Goal: Check status: Check status

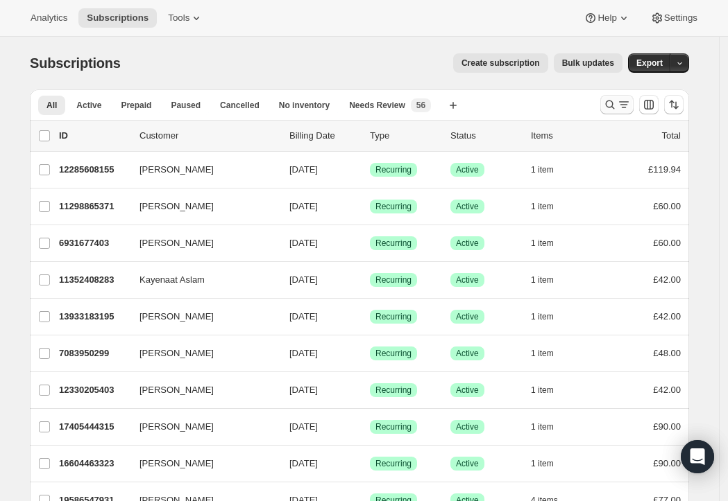
click at [611, 107] on icon "Search and filter results" at bounding box center [610, 105] width 14 height 14
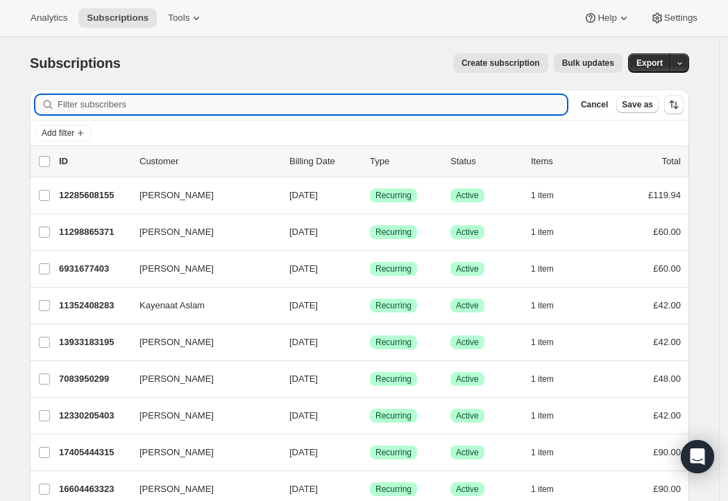
click at [399, 104] on input "Filter subscribers" at bounding box center [312, 104] width 509 height 19
paste input "[EMAIL_ADDRESS][DOMAIN_NAME]"
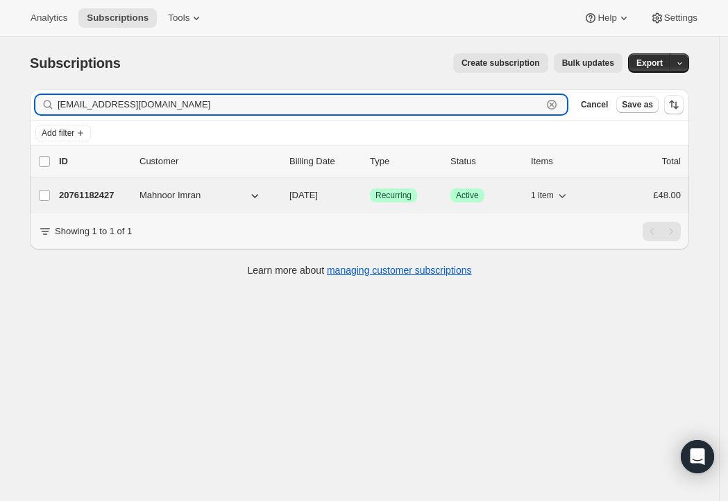
type input "[EMAIL_ADDRESS][DOMAIN_NAME]"
click at [411, 198] on span "Recurring" at bounding box center [393, 195] width 36 height 11
